Goal: Transaction & Acquisition: Purchase product/service

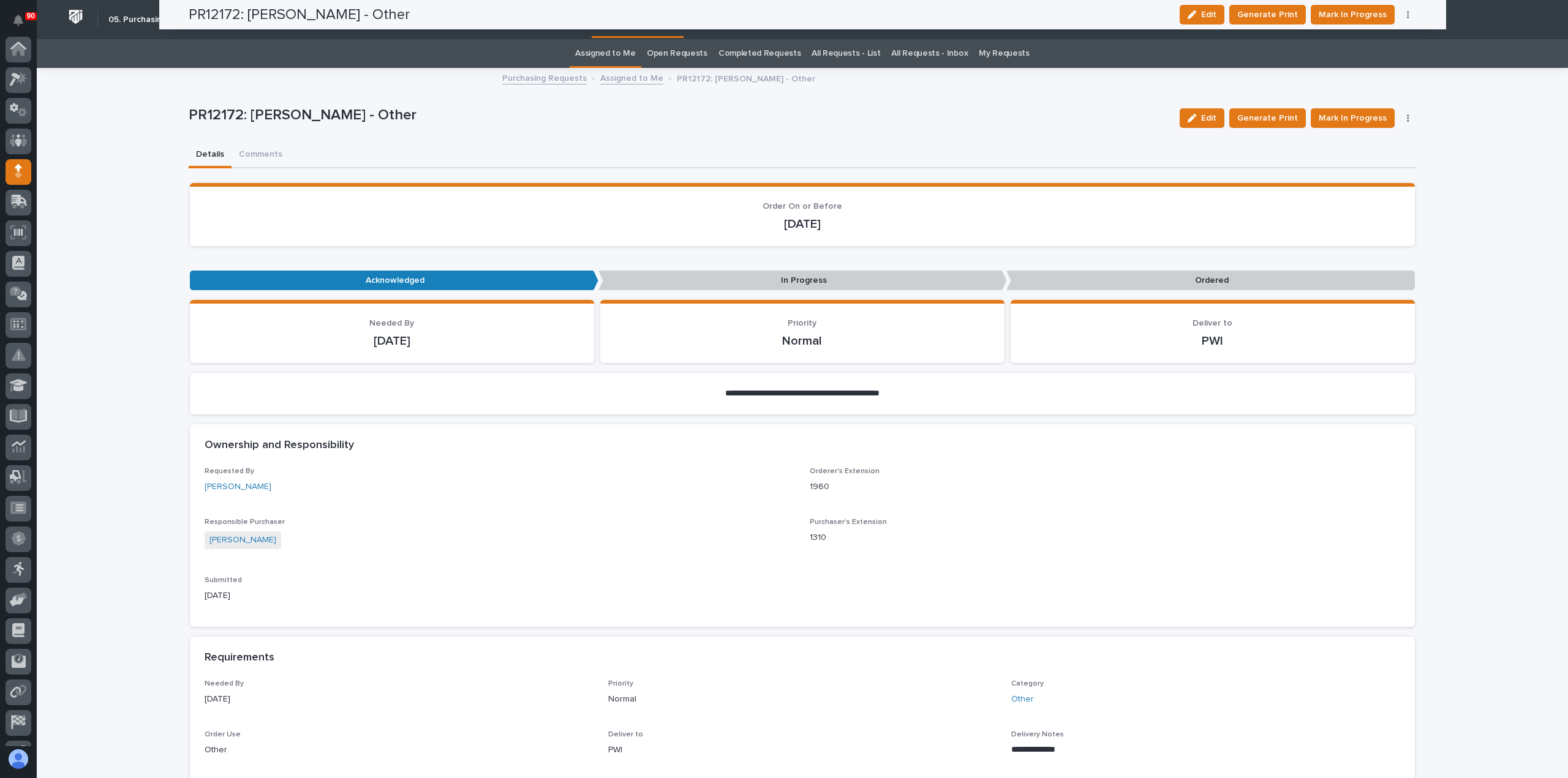
scroll to position [86, 0]
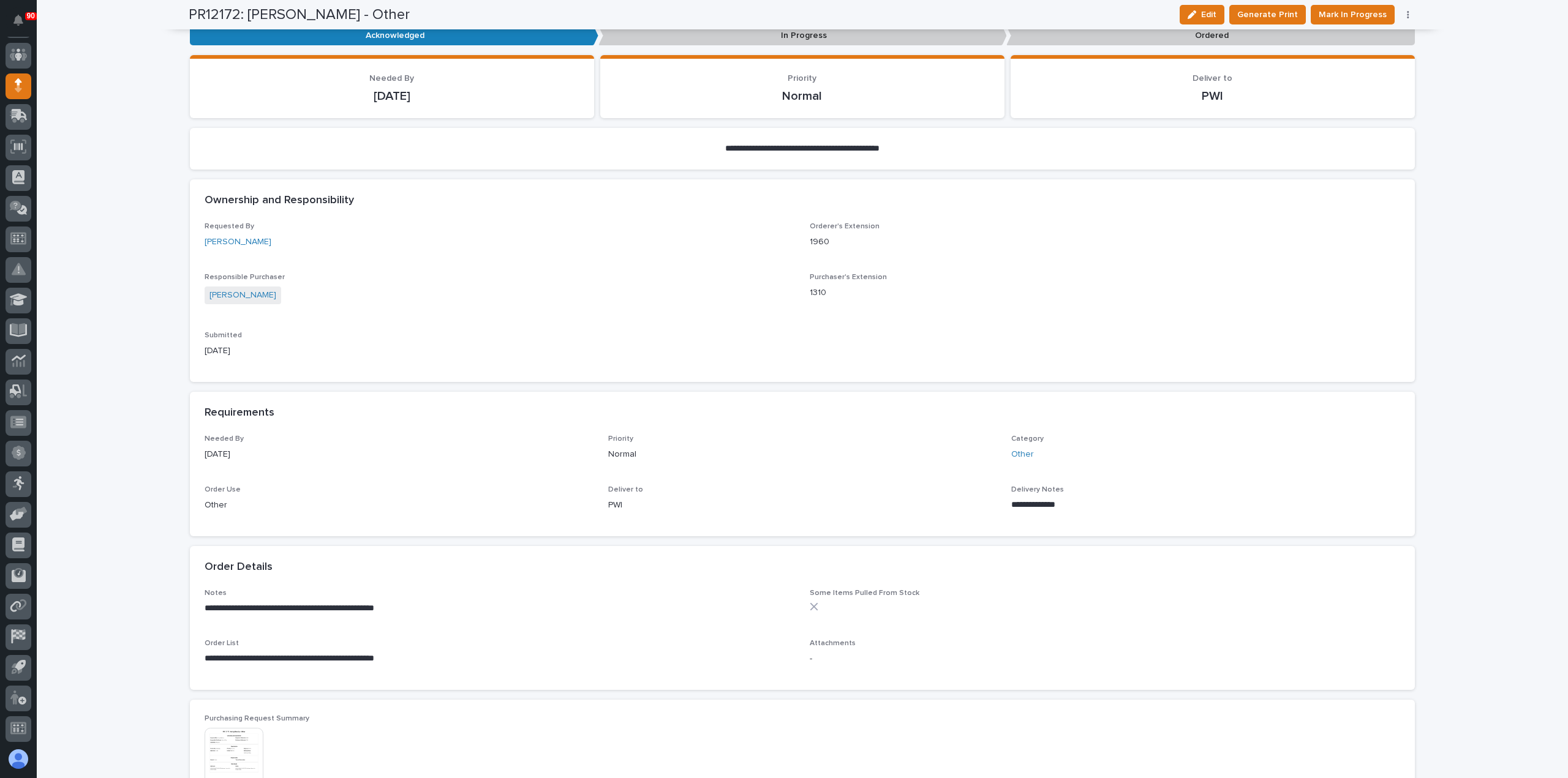
click at [1405, 13] on button "button" at bounding box center [1408, 15] width 17 height 8
click at [1355, 59] on span "Edit Linked PO's" at bounding box center [1368, 59] width 62 height 15
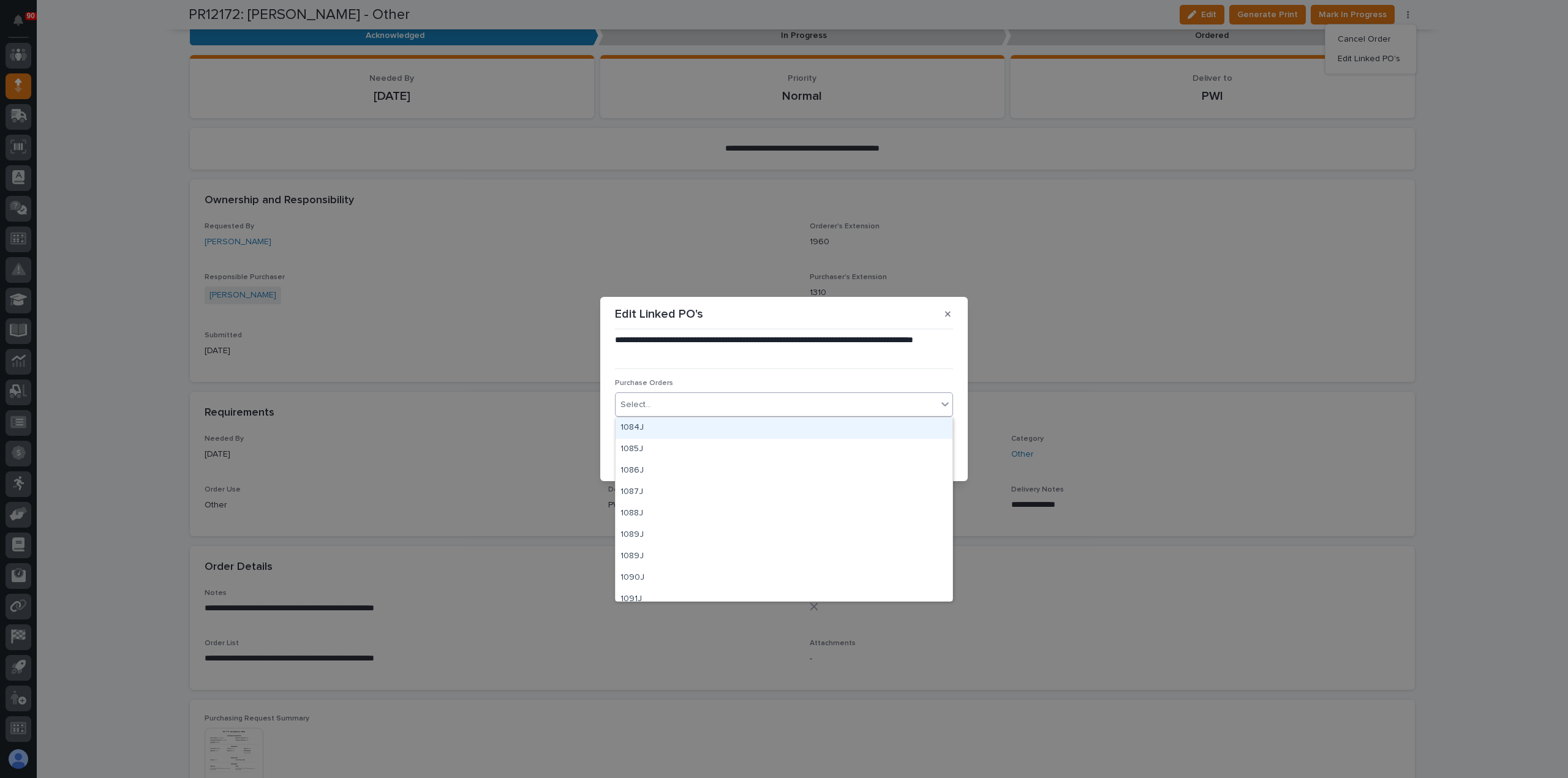
click at [751, 404] on div "Select..." at bounding box center [776, 405] width 321 height 20
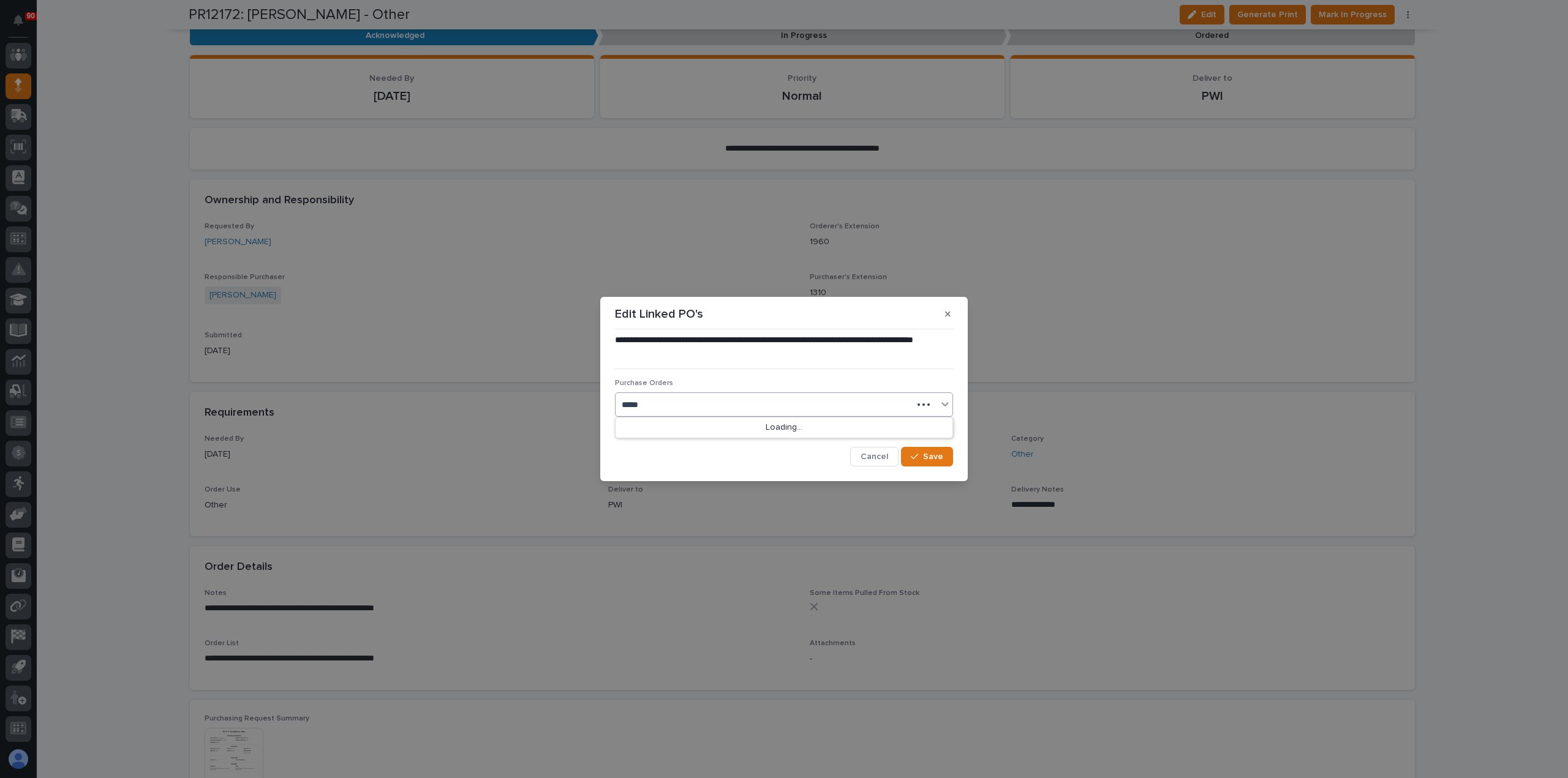
type input "*****"
click at [943, 454] on button "Save" at bounding box center [927, 456] width 52 height 19
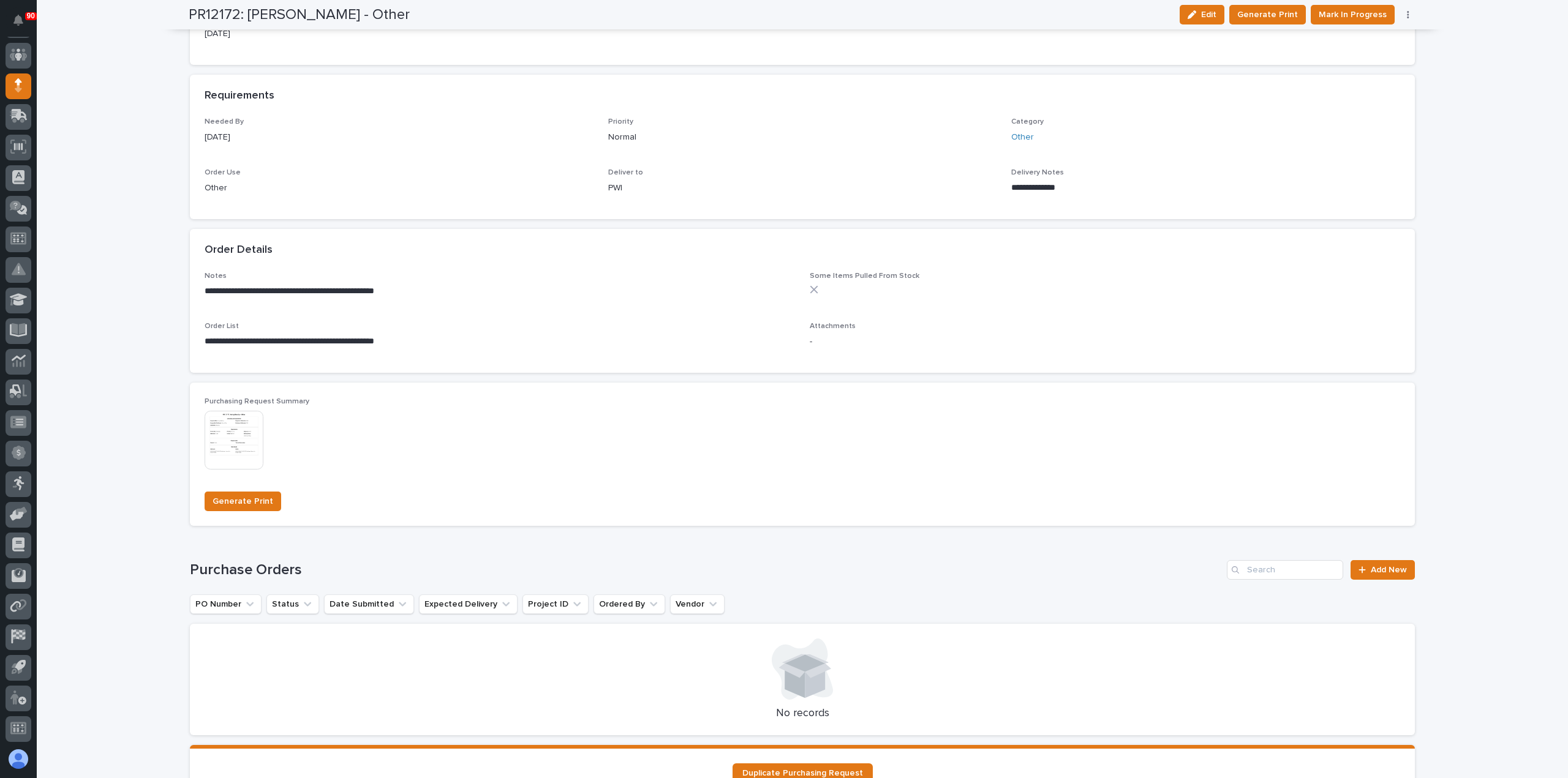
scroll to position [612, 0]
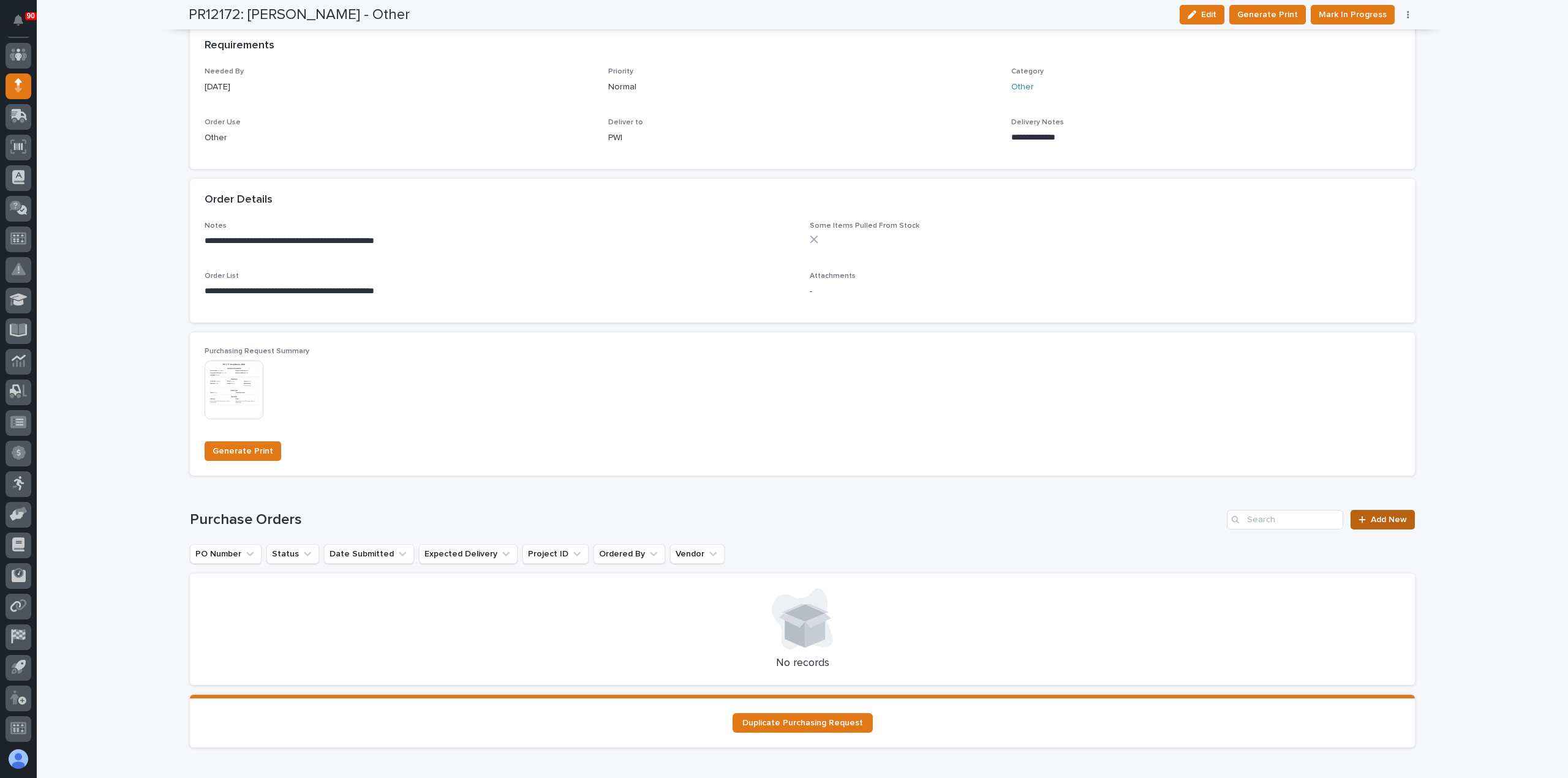
click at [1392, 517] on span "Add New" at bounding box center [1388, 519] width 36 height 8
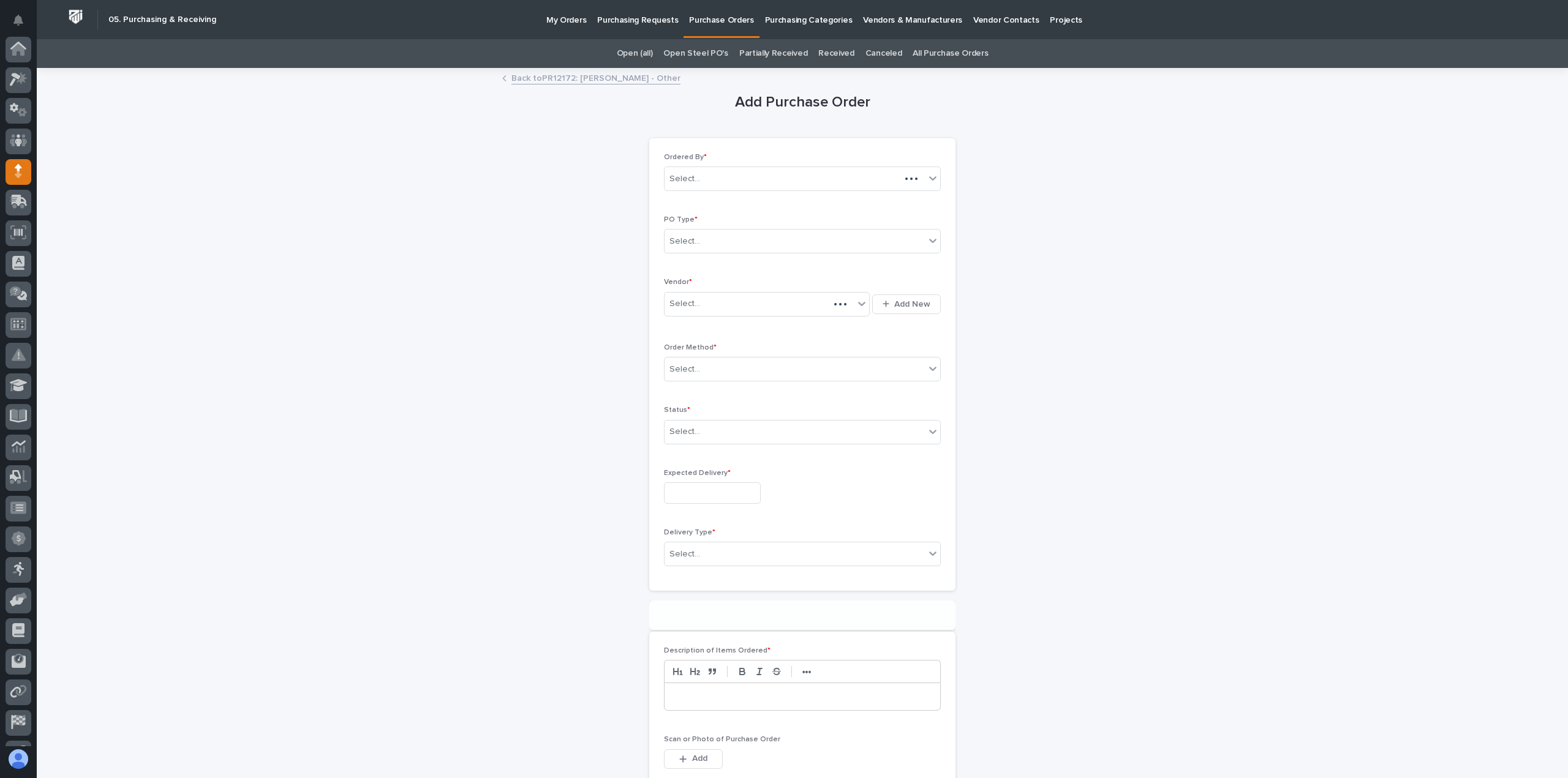
scroll to position [86, 0]
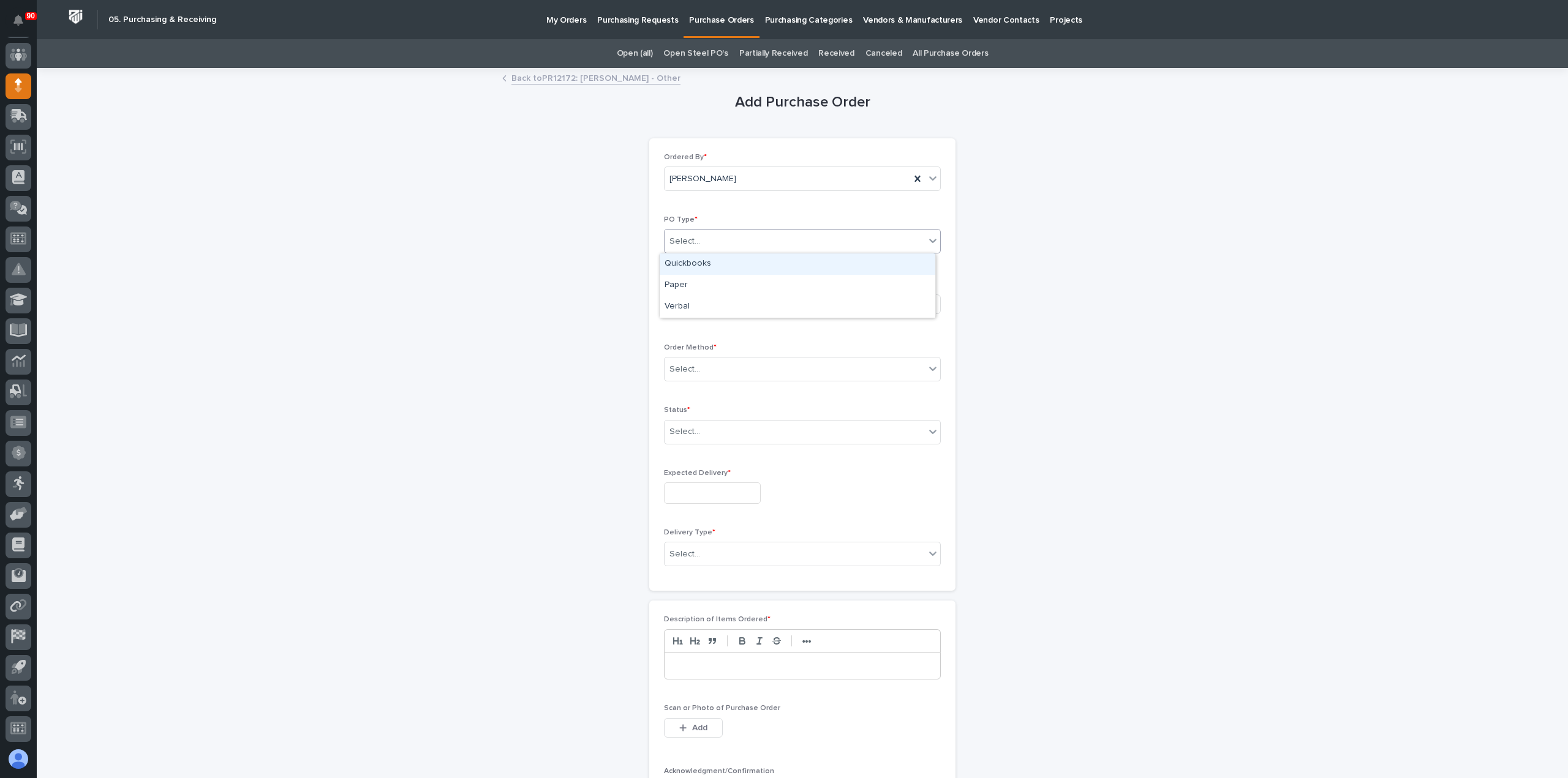
click at [754, 237] on div "Select..." at bounding box center [794, 241] width 260 height 20
click at [708, 275] on div "Paper" at bounding box center [797, 286] width 276 height 22
click at [714, 303] on div "Select..." at bounding box center [759, 303] width 190 height 20
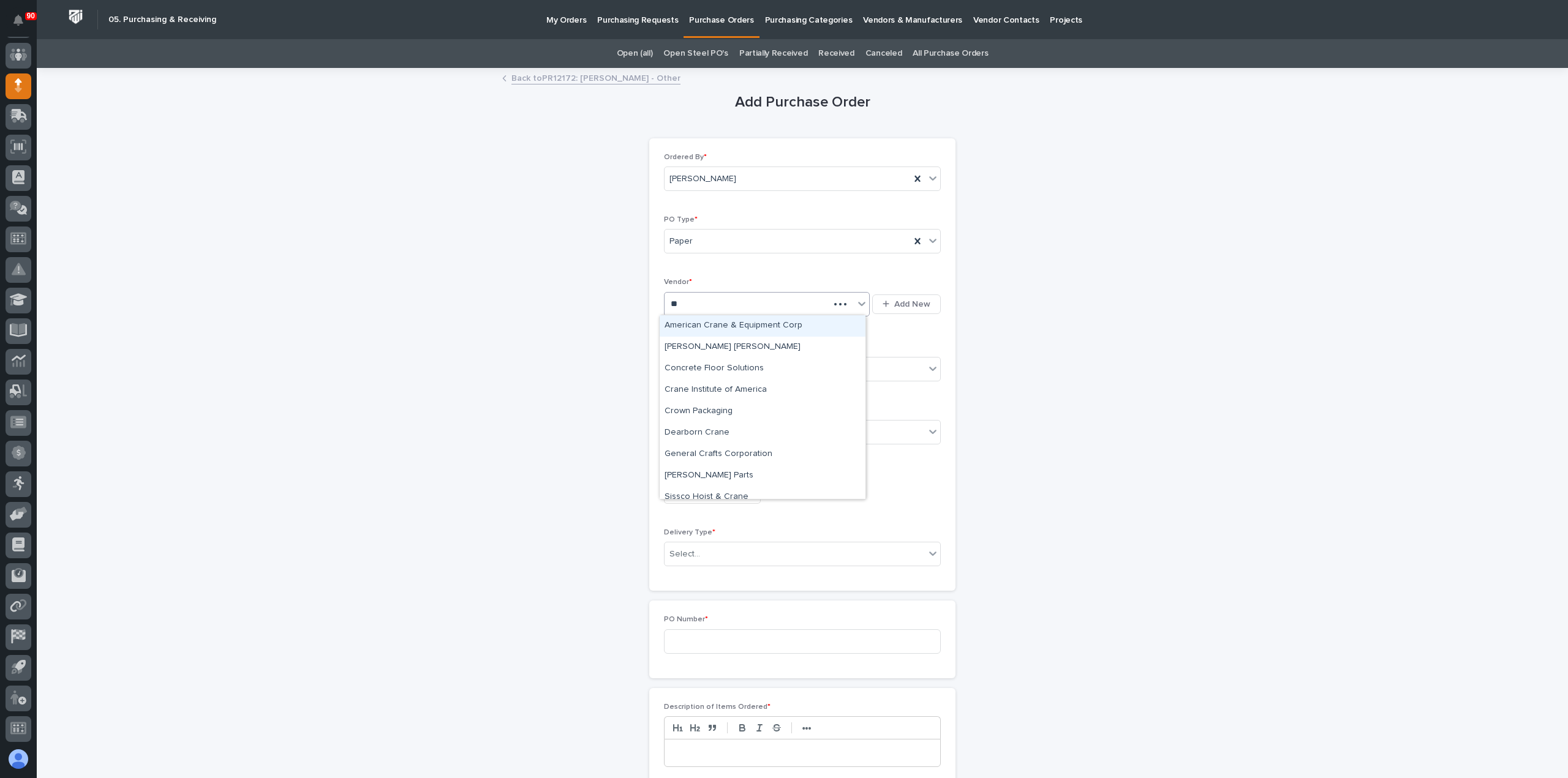
type input "***"
click at [734, 326] on div "Crown Packaging" at bounding box center [762, 326] width 206 height 22
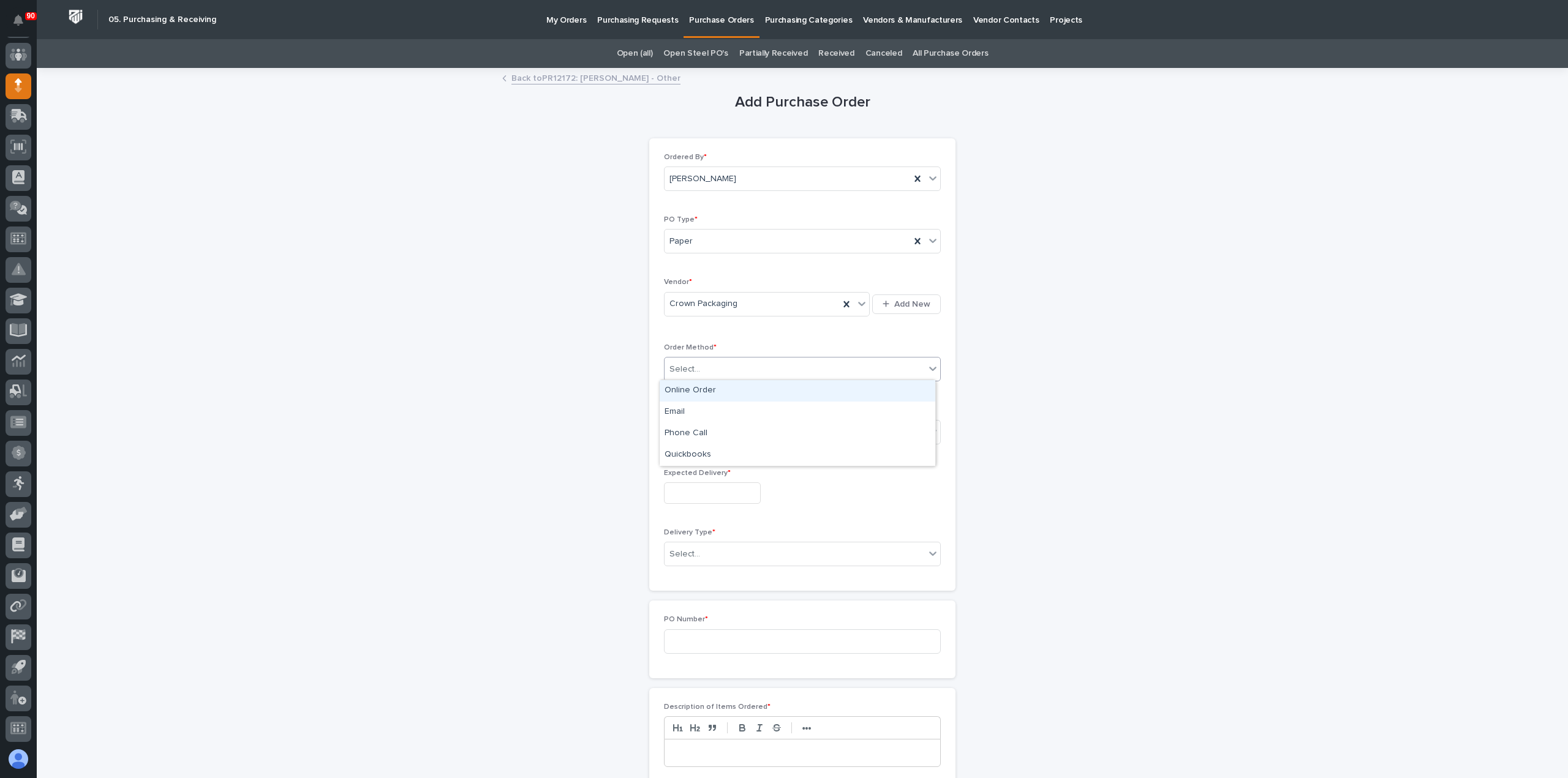
click at [740, 368] on div "Select..." at bounding box center [794, 370] width 260 height 20
click at [693, 412] on div "Email" at bounding box center [797, 412] width 276 height 22
click at [714, 431] on div "Select..." at bounding box center [794, 432] width 260 height 20
click at [687, 472] on div "Submitted" at bounding box center [797, 475] width 276 height 22
click at [695, 482] on input "text" at bounding box center [713, 493] width 97 height 22
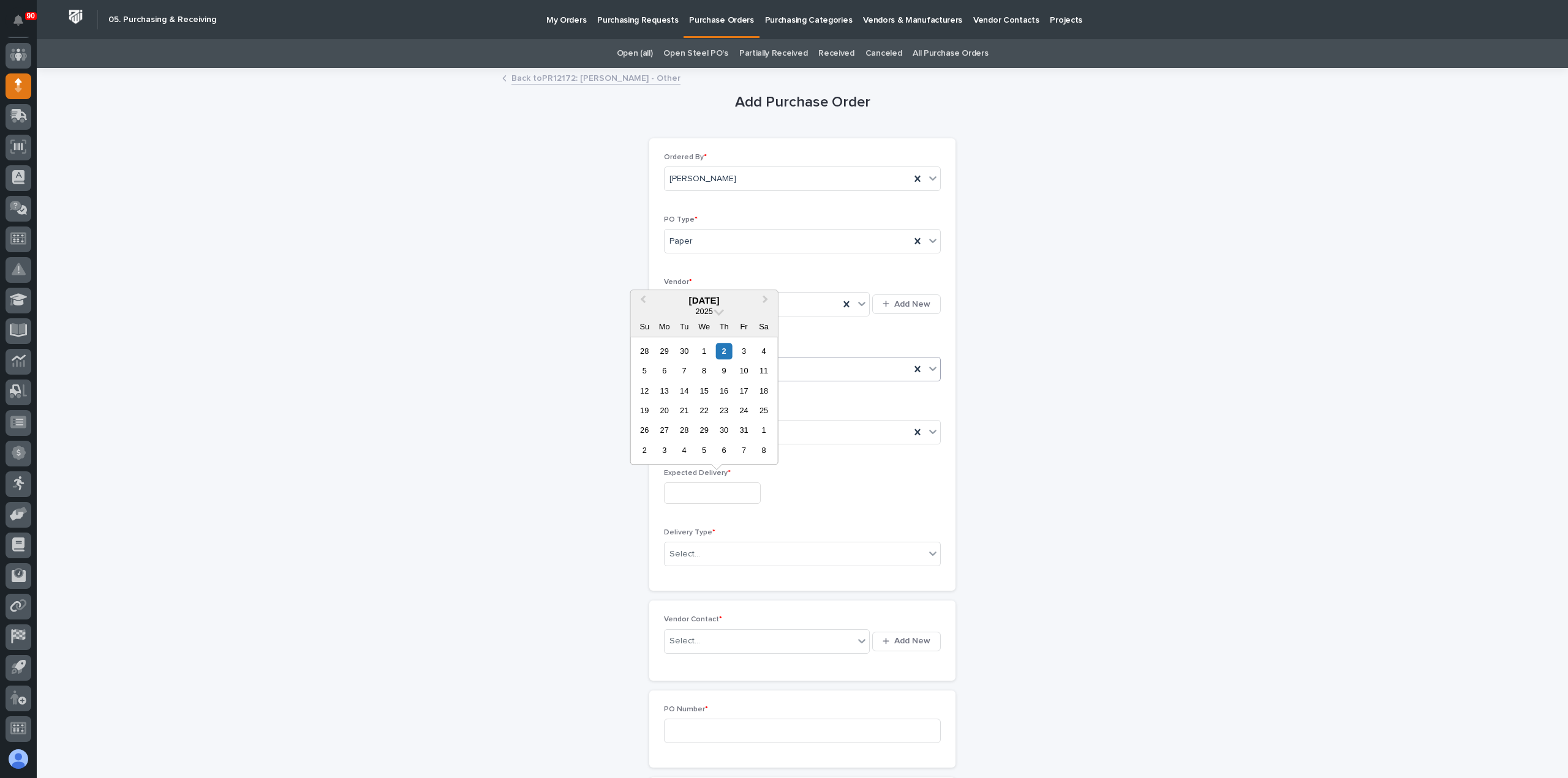
click at [744, 373] on div "10" at bounding box center [743, 370] width 16 height 16
type input "**********"
click at [714, 550] on div "Select..." at bounding box center [794, 555] width 260 height 20
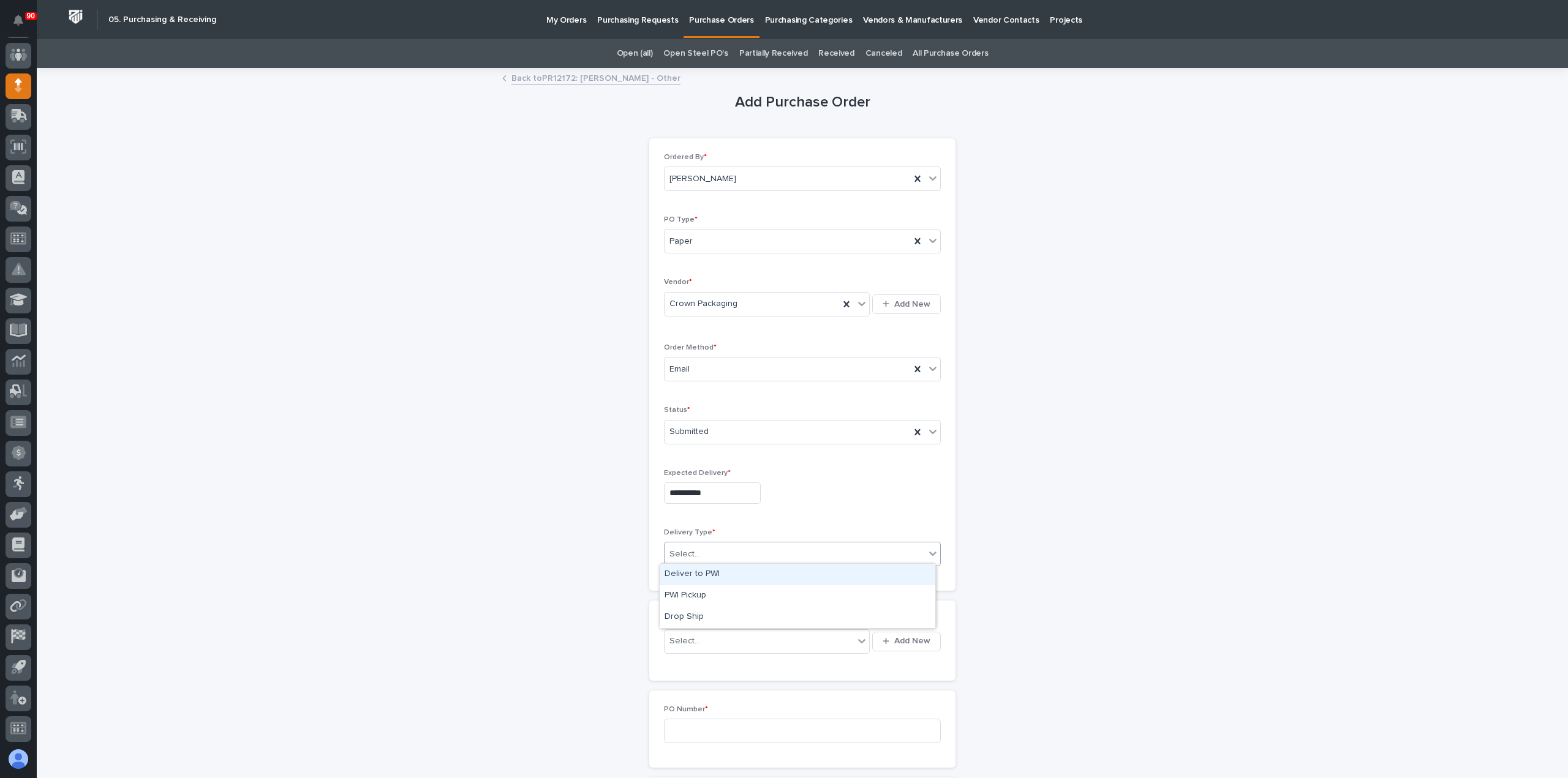
drag, startPoint x: 701, startPoint y: 574, endPoint x: 698, endPoint y: 586, distance: 12.4
click at [700, 576] on div "Deliver to PWI" at bounding box center [797, 575] width 276 height 22
click at [714, 637] on div "Select..." at bounding box center [759, 641] width 190 height 20
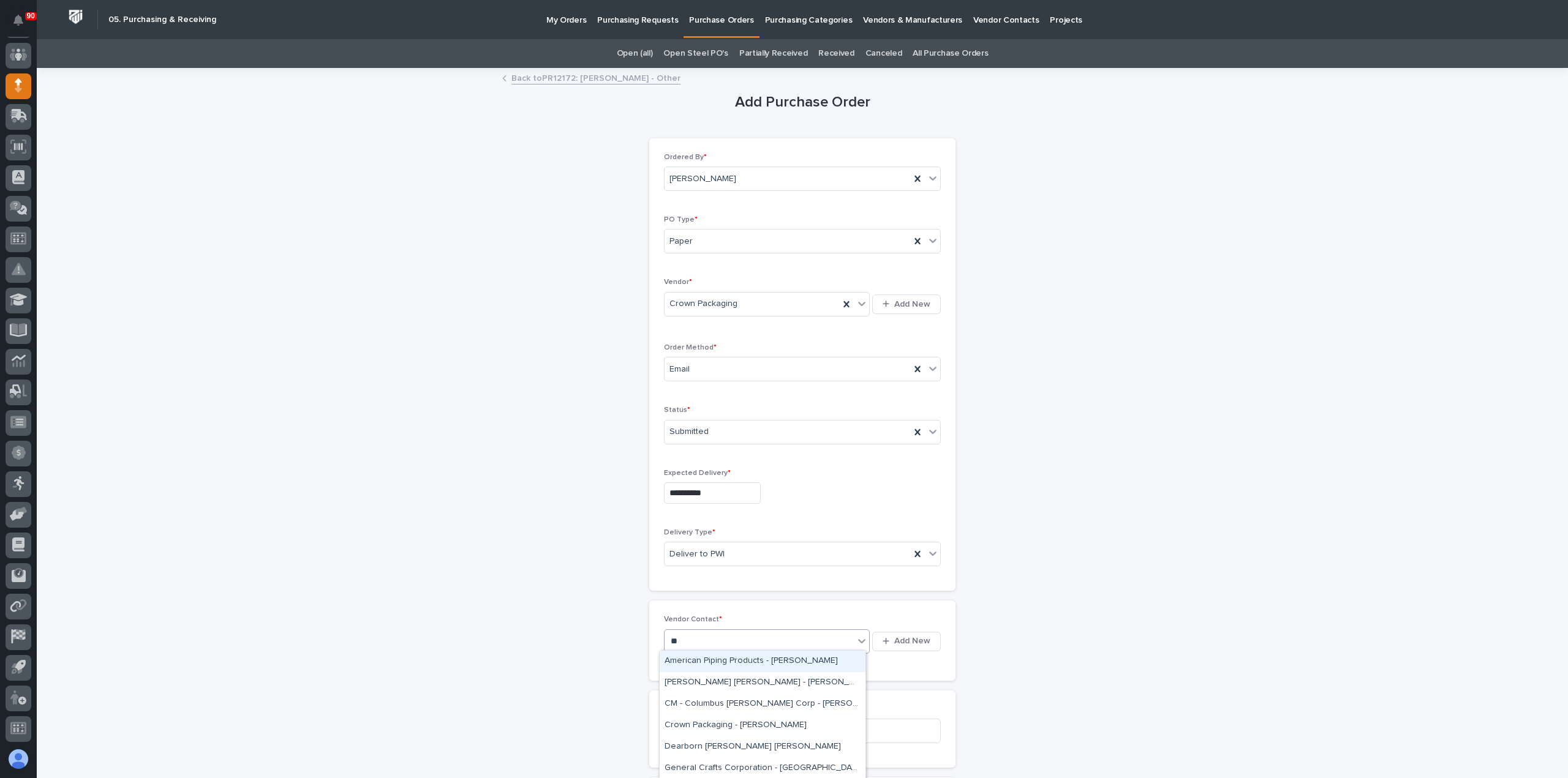
type input "***"
click at [760, 655] on div "Crown Packaging - [PERSON_NAME]" at bounding box center [762, 662] width 206 height 22
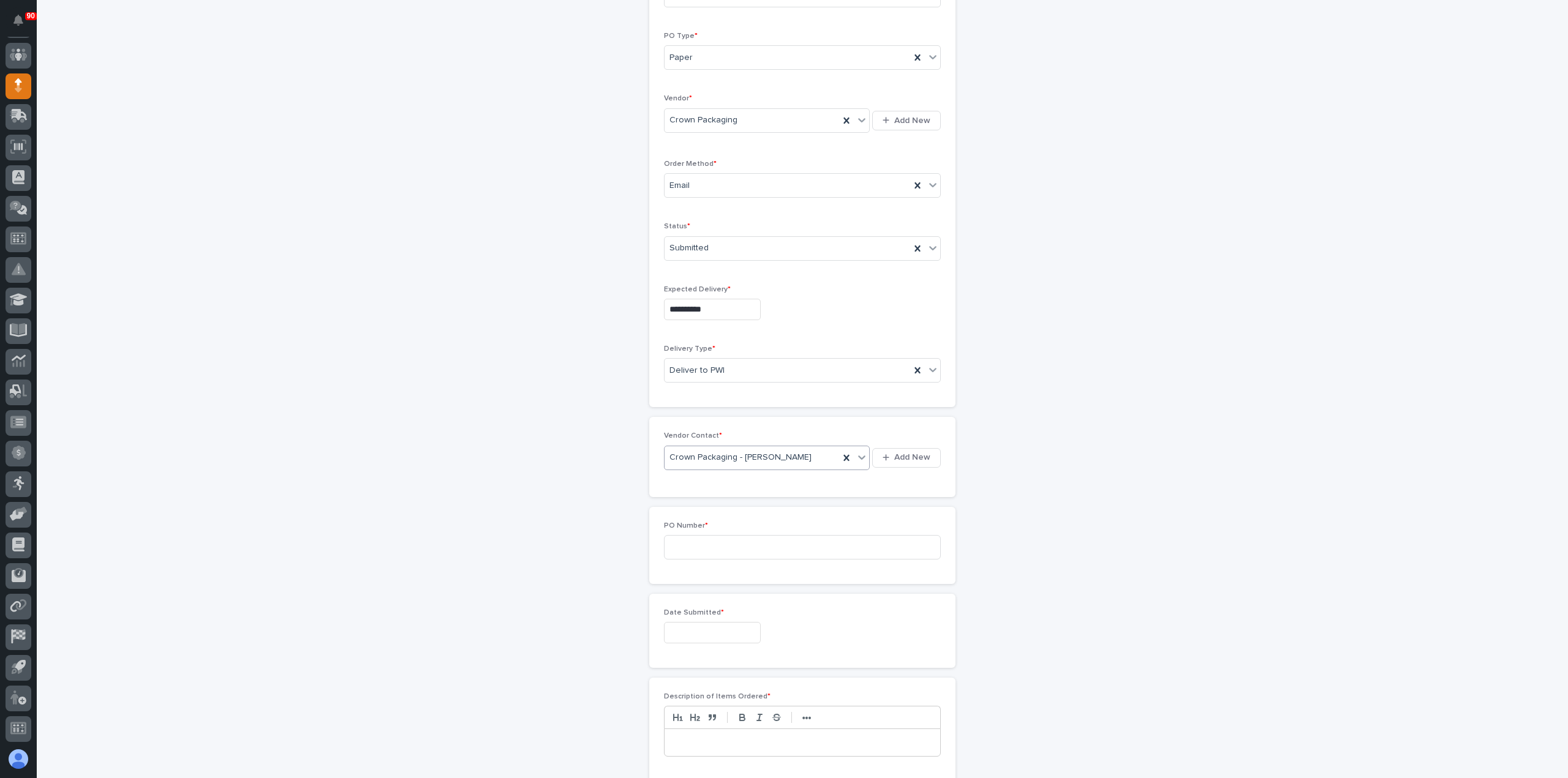
scroll to position [245, 0]
click at [697, 485] on input at bounding box center [802, 486] width 277 height 25
type input "19047"
click at [683, 564] on input "text" at bounding box center [713, 572] width 97 height 22
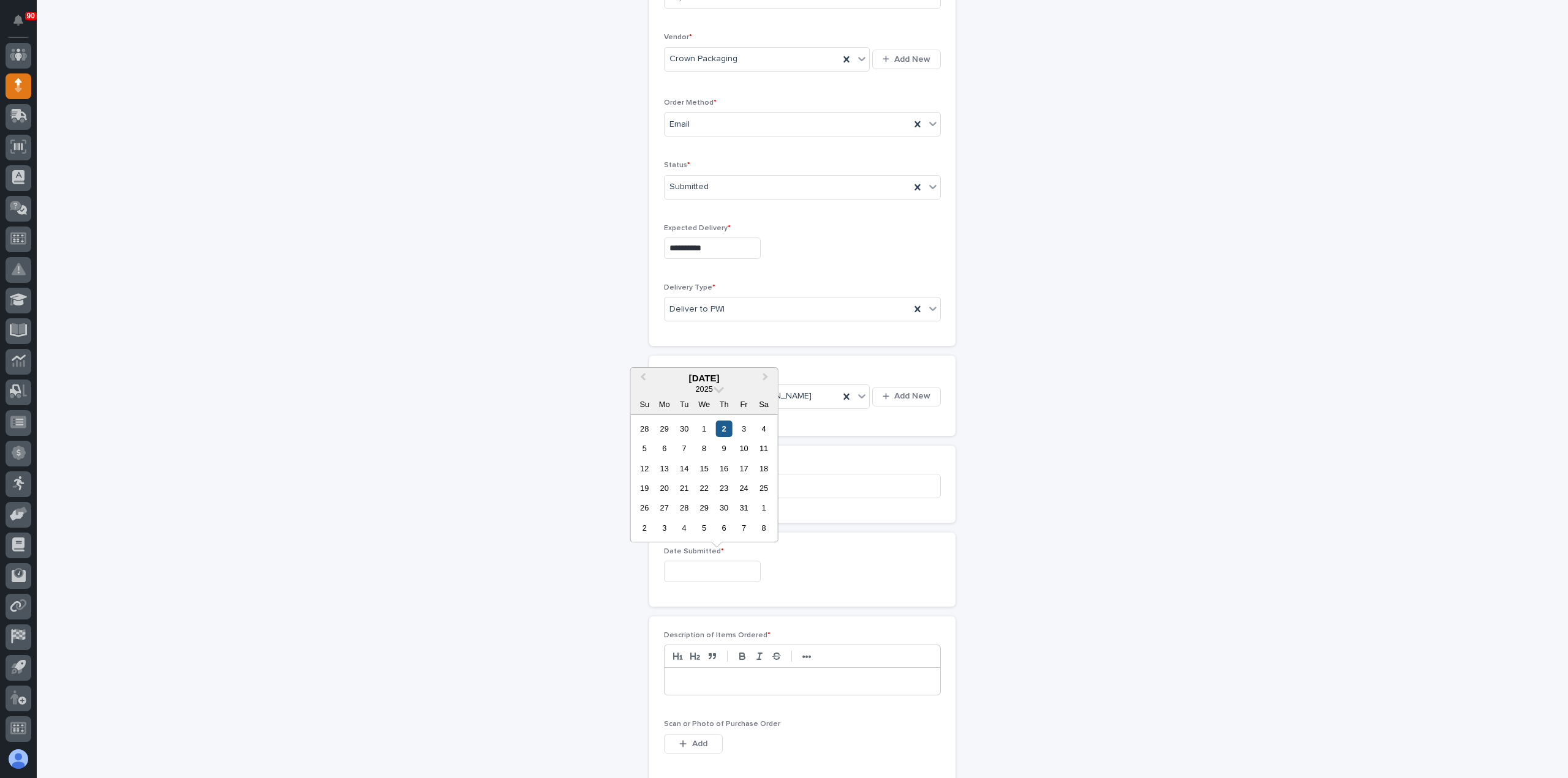
click at [721, 429] on div "2" at bounding box center [724, 428] width 16 height 16
type input "**********"
click at [694, 681] on p at bounding box center [802, 682] width 257 height 12
click at [696, 738] on span "Add" at bounding box center [700, 743] width 15 height 11
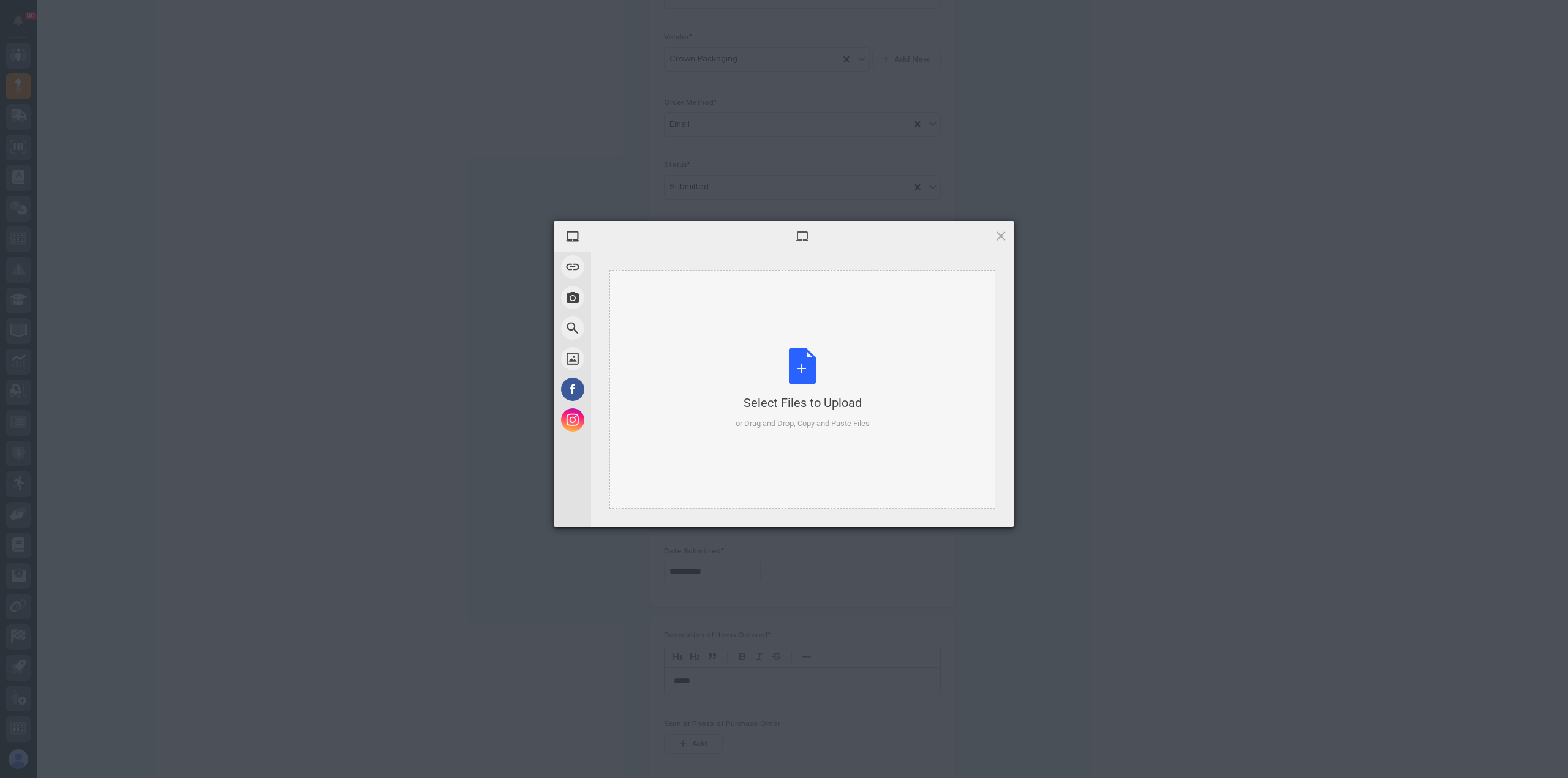
click at [802, 376] on div "Select Files to Upload or Drag and Drop, Copy and Paste Files" at bounding box center [802, 389] width 134 height 82
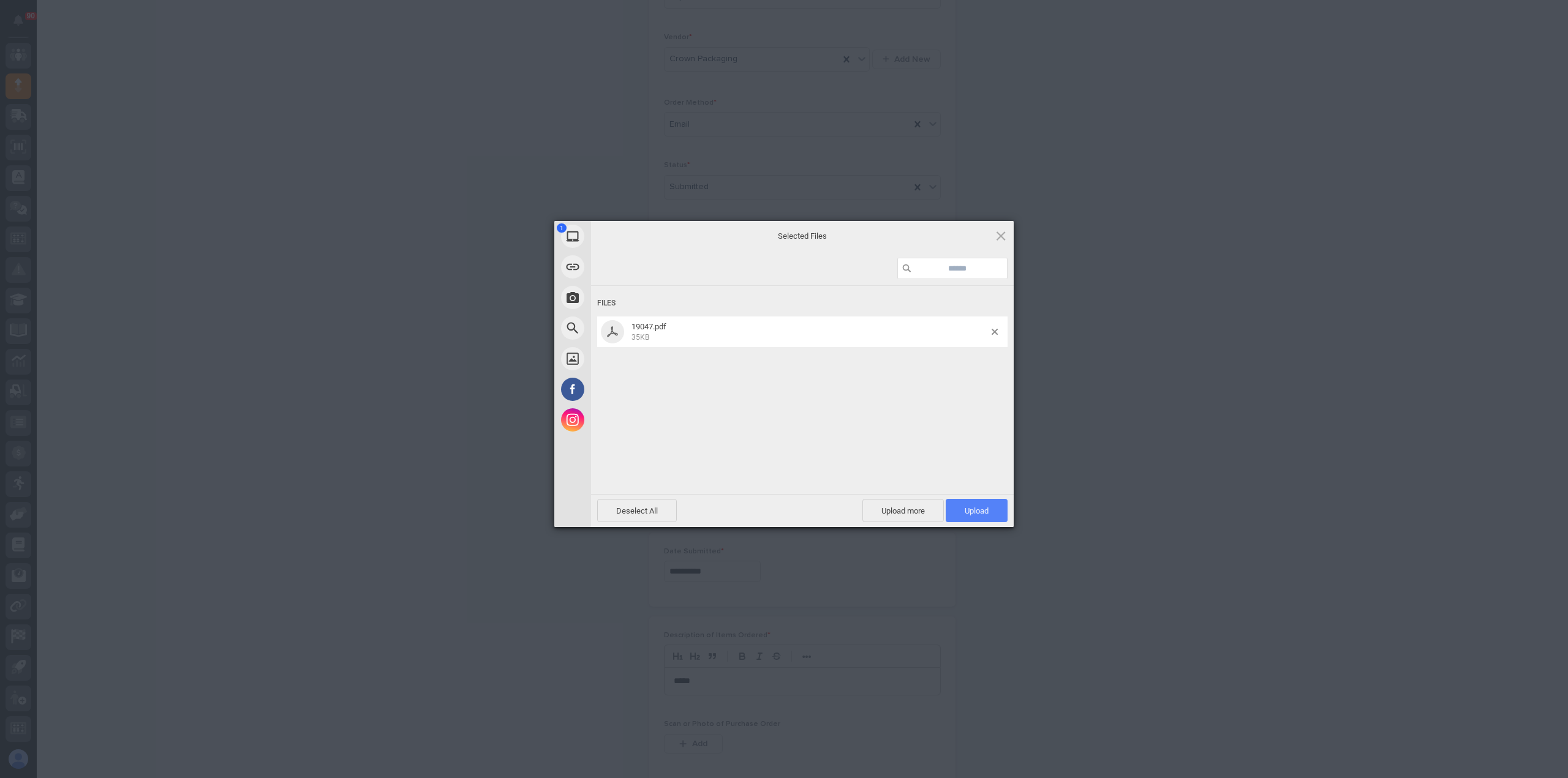
click at [983, 505] on span "Upload 1" at bounding box center [976, 511] width 62 height 23
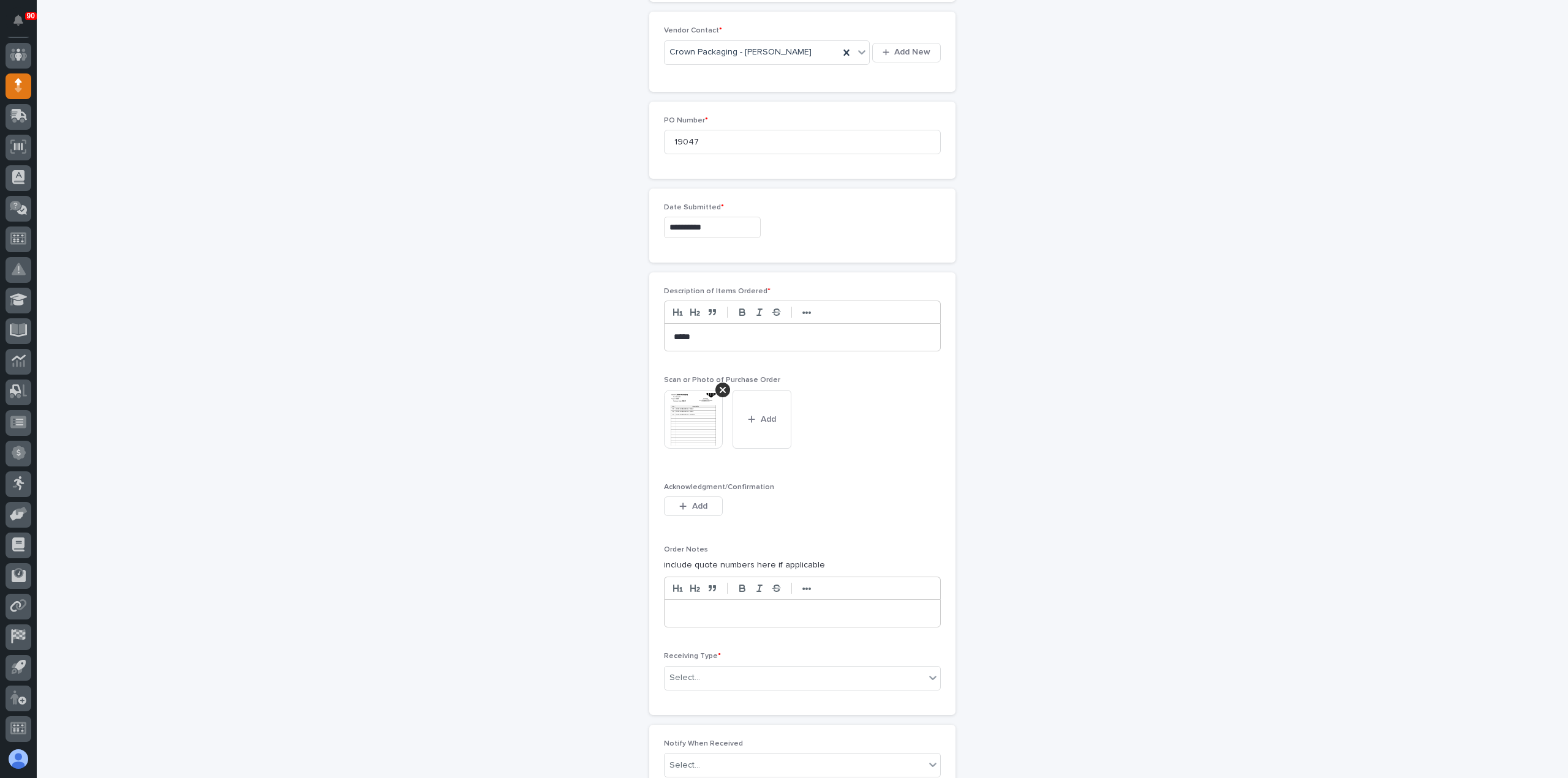
scroll to position [696, 0]
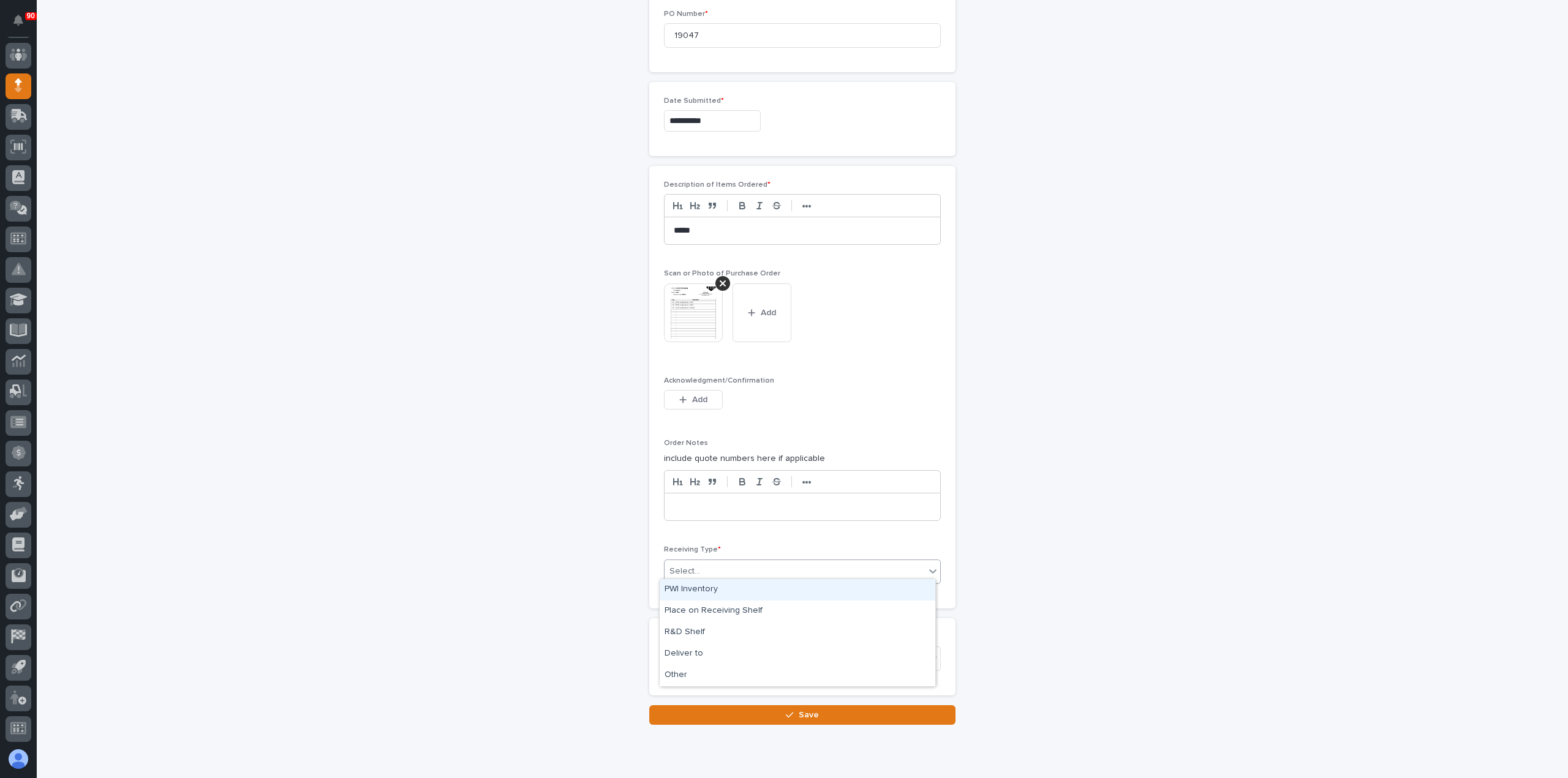
click at [720, 568] on div "Select..." at bounding box center [794, 572] width 260 height 20
drag, startPoint x: 695, startPoint y: 642, endPoint x: 694, endPoint y: 654, distance: 12.0
click at [694, 654] on div "Deliver to" at bounding box center [797, 654] width 276 height 22
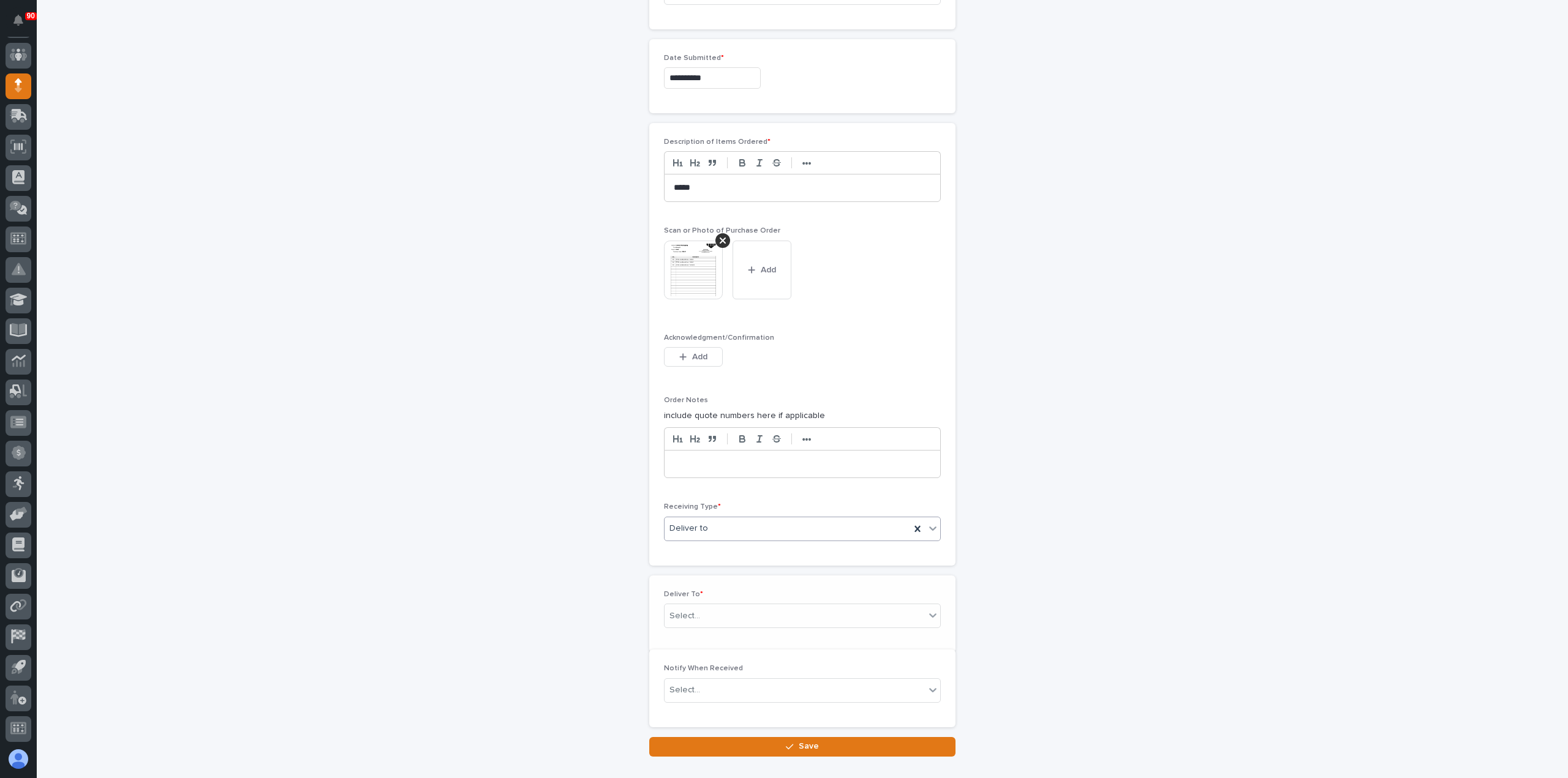
scroll to position [738, 0]
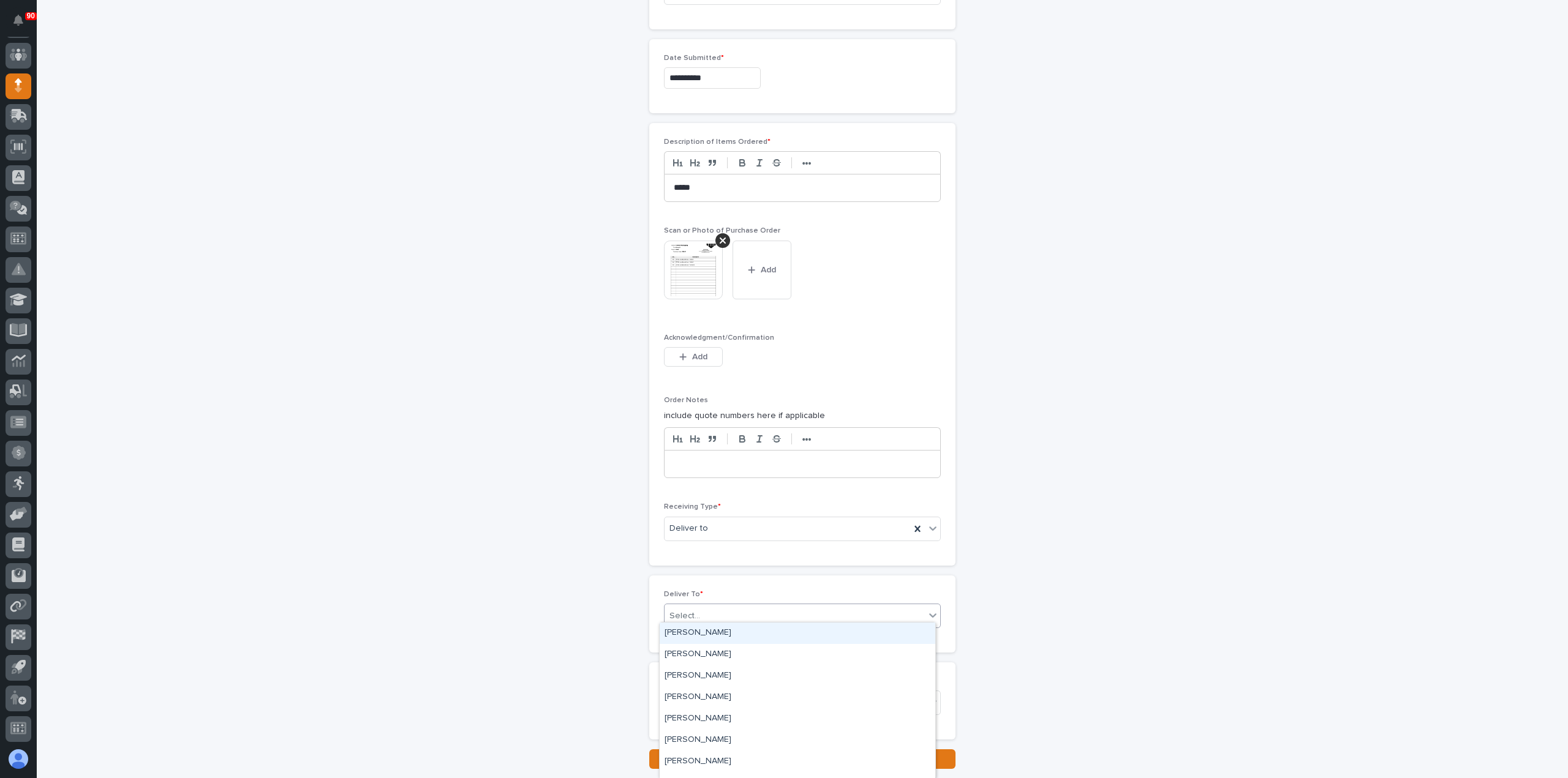
click at [720, 607] on div "Select..." at bounding box center [794, 616] width 260 height 20
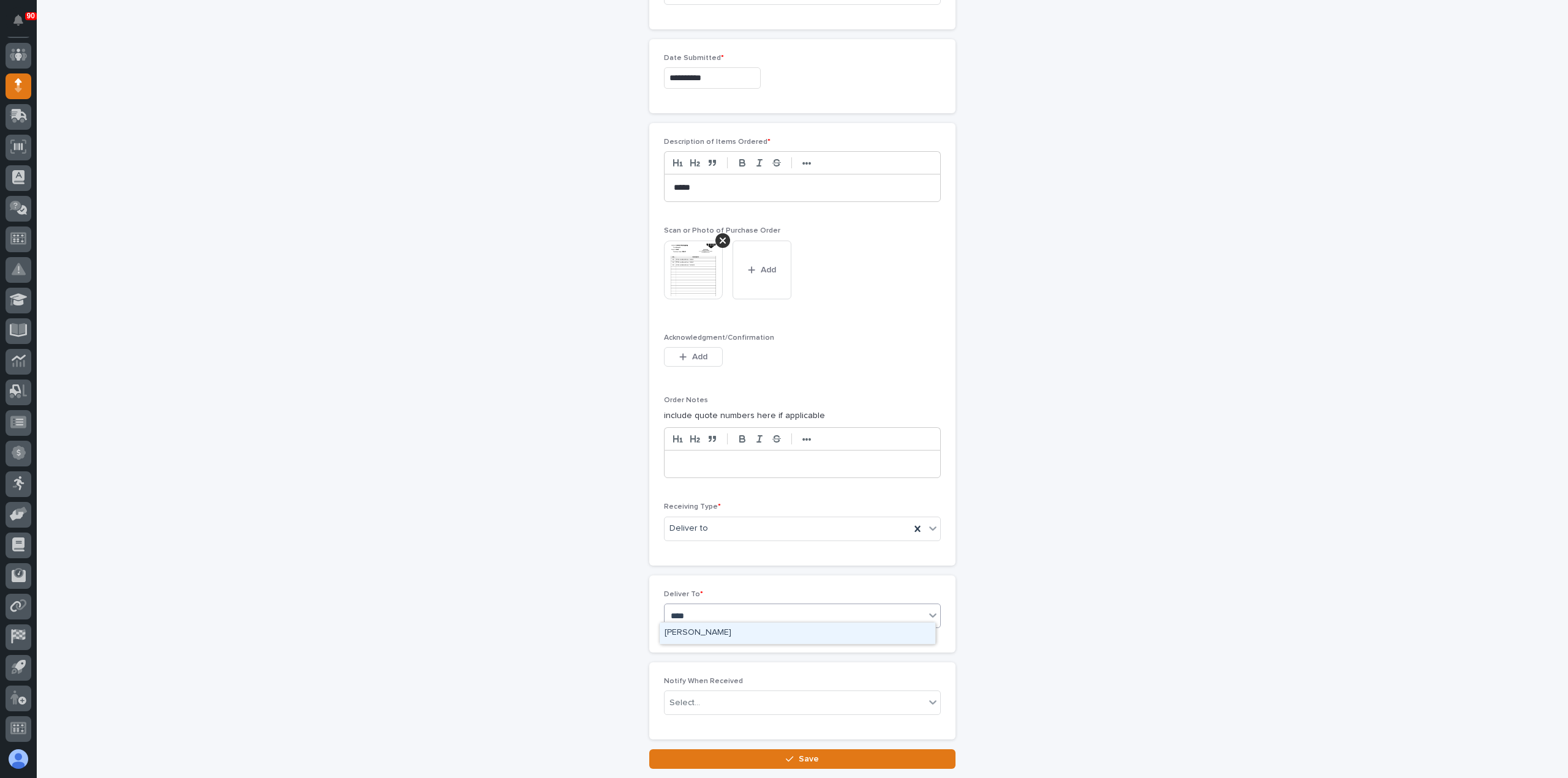
type input "*****"
click at [722, 636] on div "[PERSON_NAME]" at bounding box center [797, 633] width 276 height 22
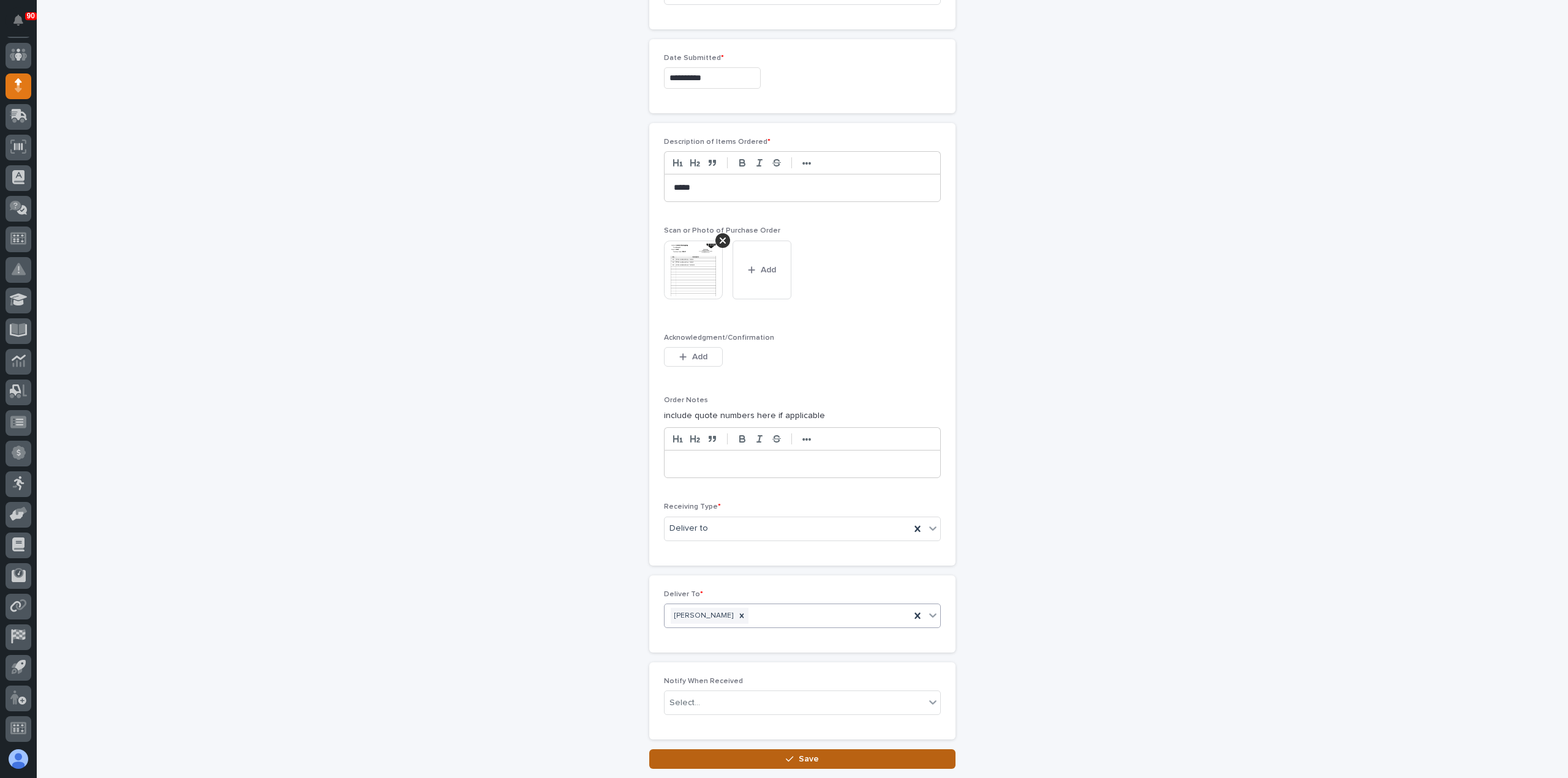
click at [808, 754] on span "Save" at bounding box center [808, 759] width 20 height 11
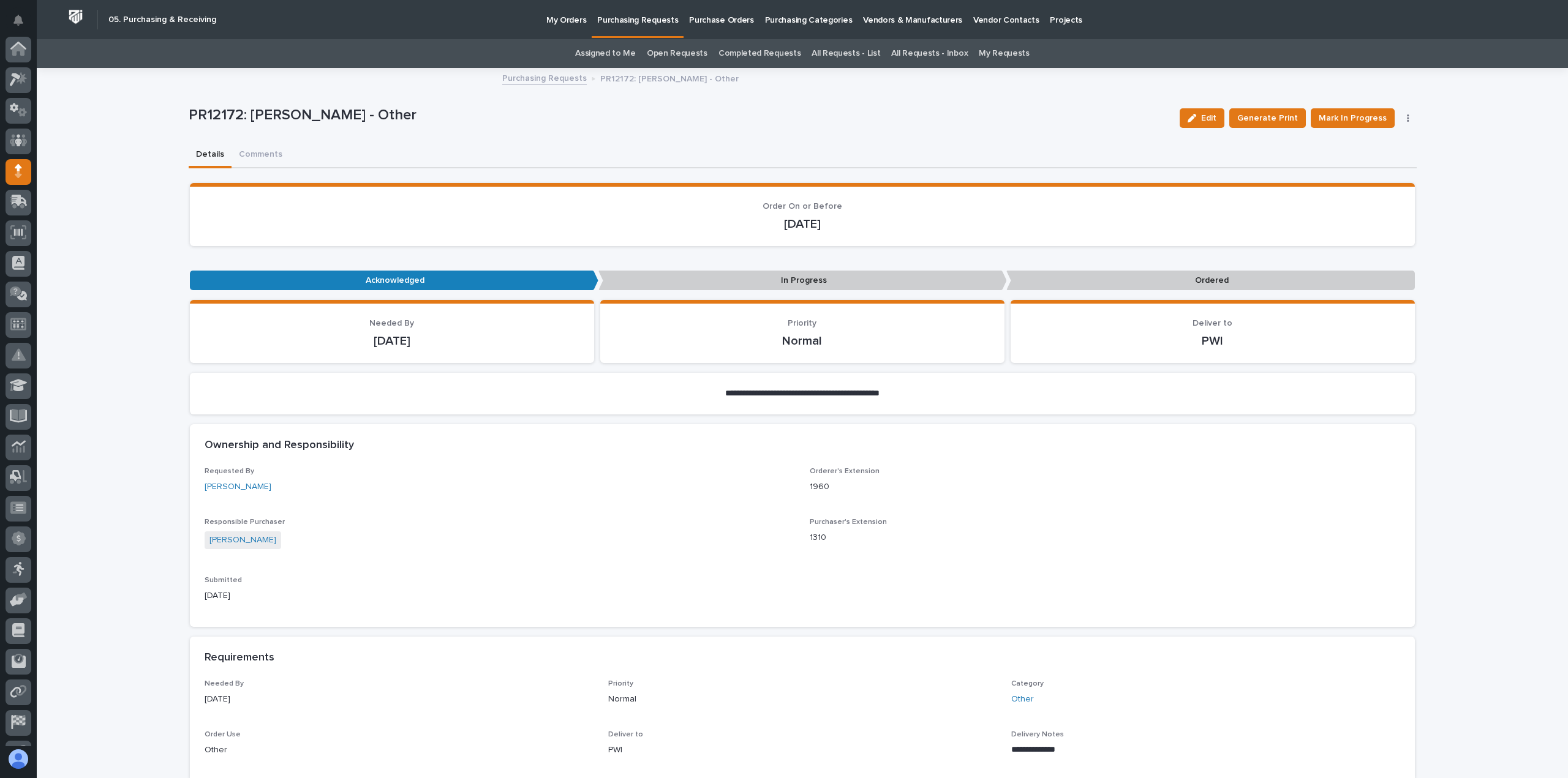
scroll to position [86, 0]
